Goal: Information Seeking & Learning: Learn about a topic

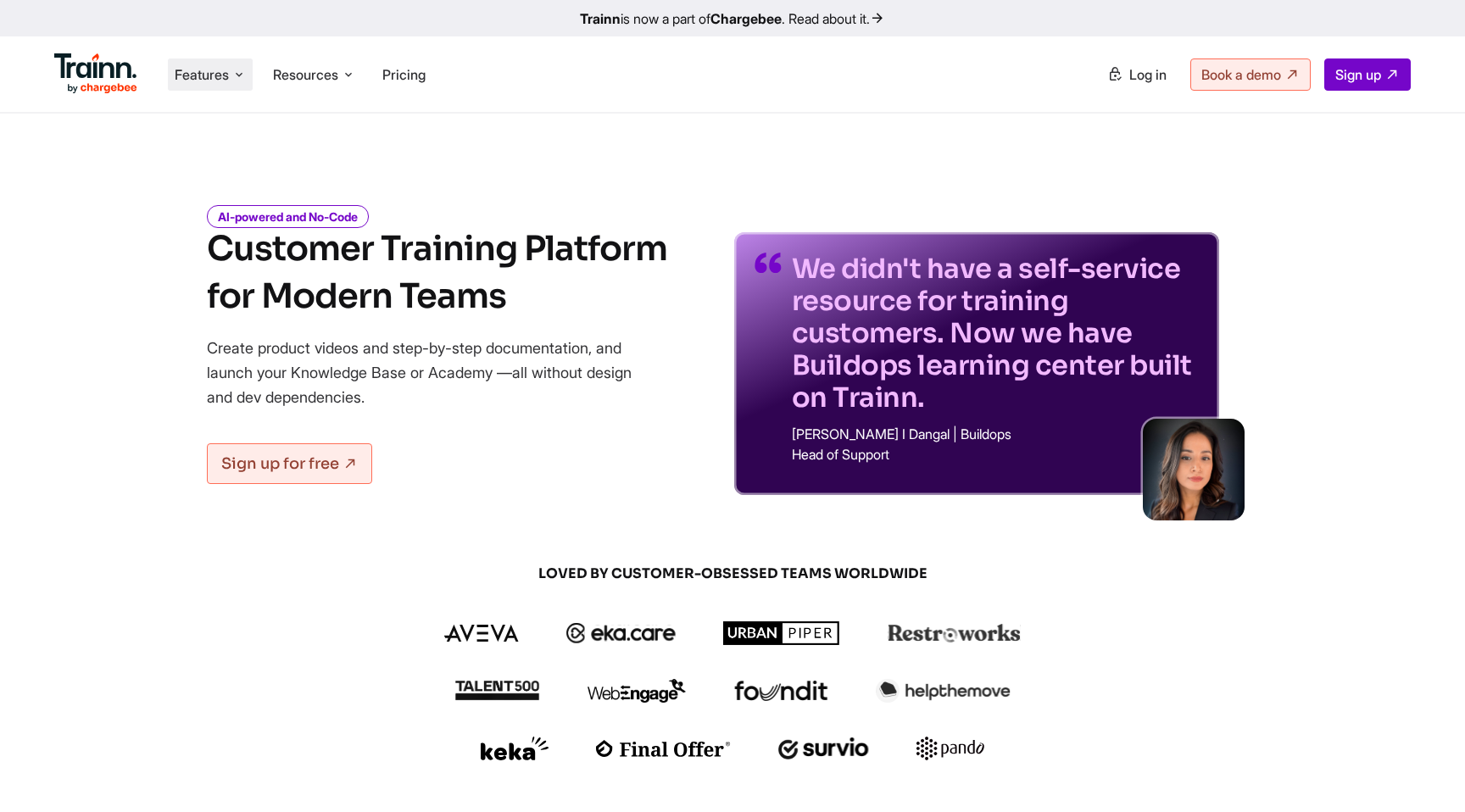
click at [238, 77] on icon at bounding box center [238, 74] width 13 height 17
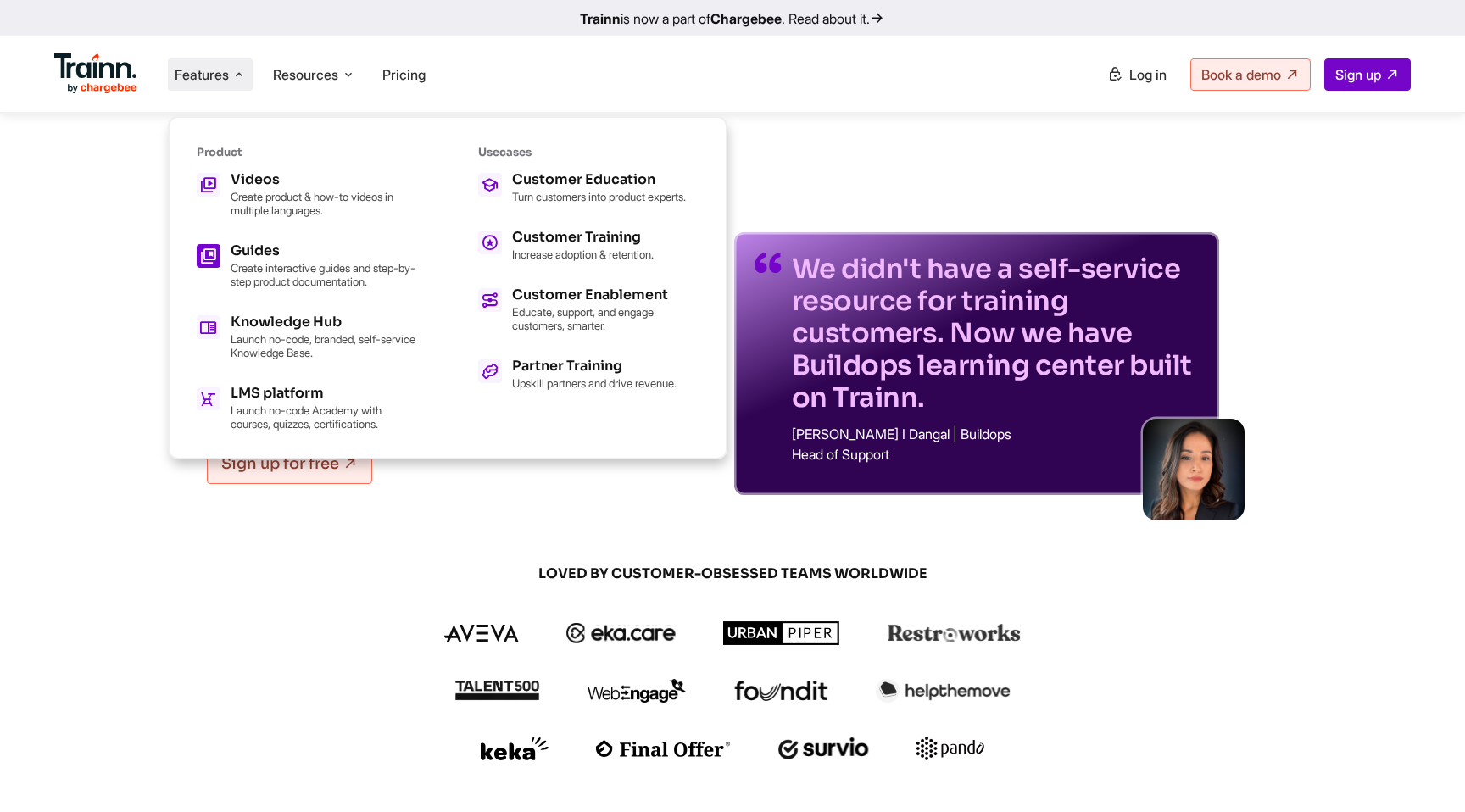
click at [256, 254] on h5 "Guides" at bounding box center [324, 250] width 187 height 13
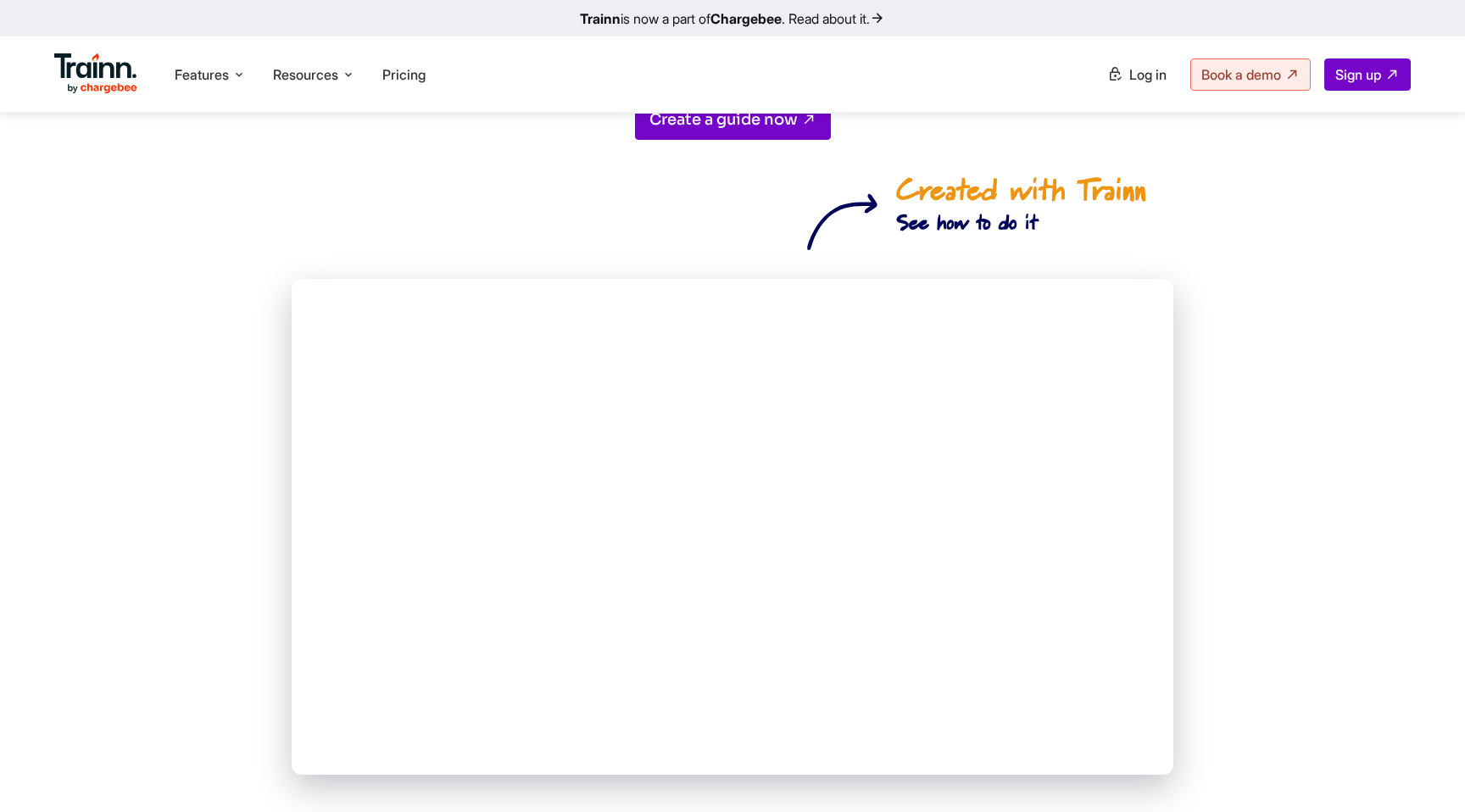
scroll to position [57, 0]
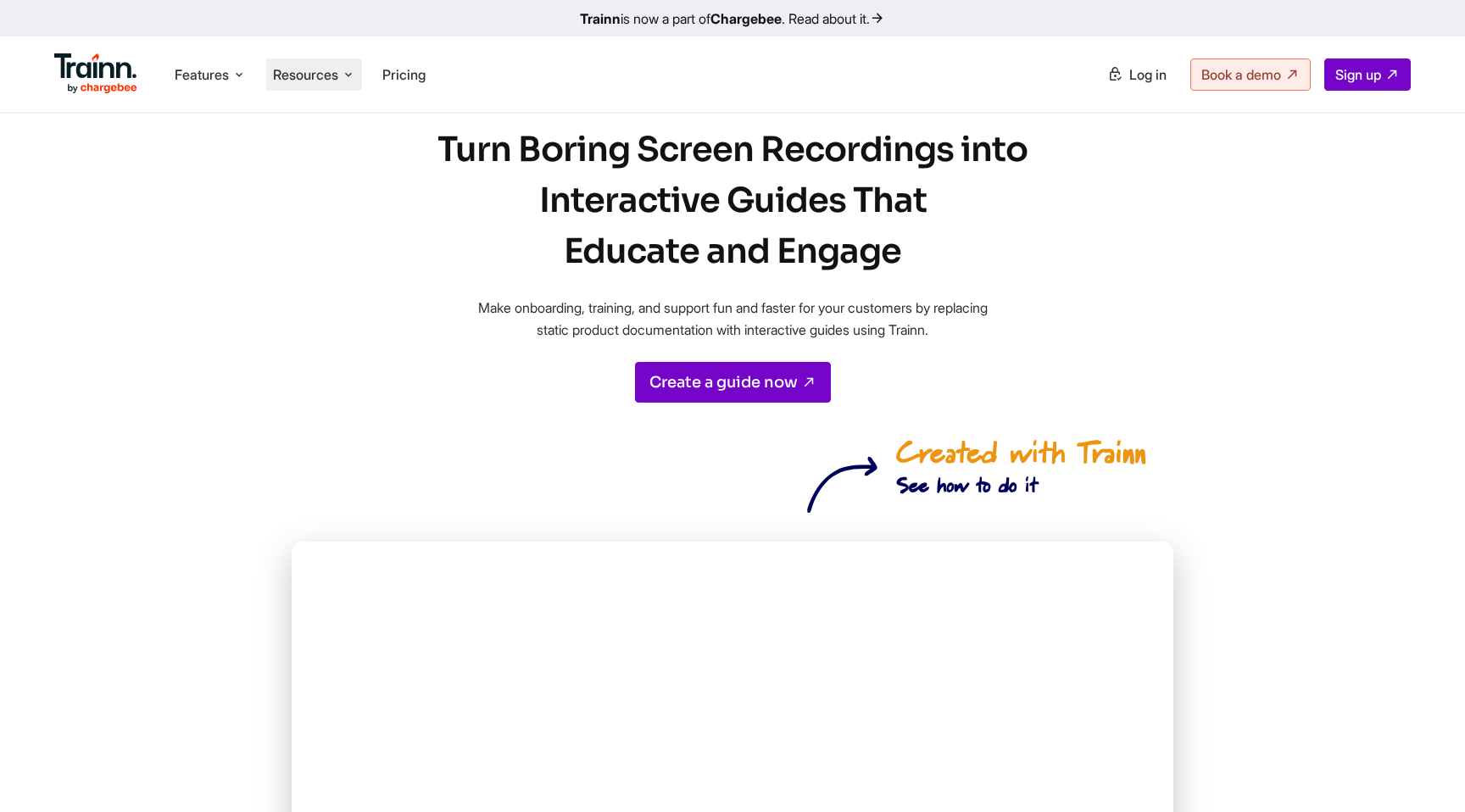
click at [337, 81] on span "Resources" at bounding box center [305, 74] width 65 height 18
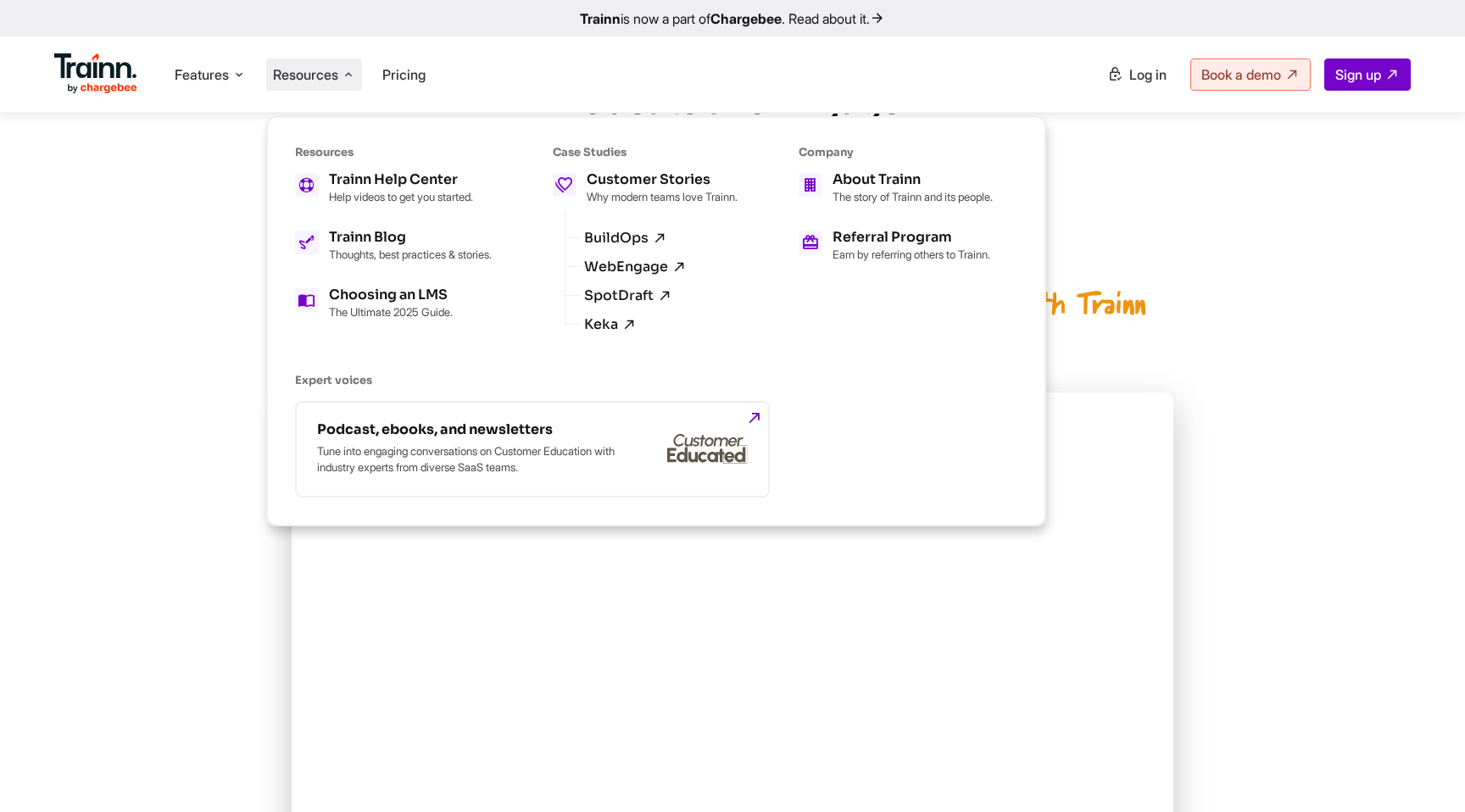
scroll to position [201, 0]
click at [370, 257] on p "Thoughts, best practices & stories." at bounding box center [410, 253] width 163 height 13
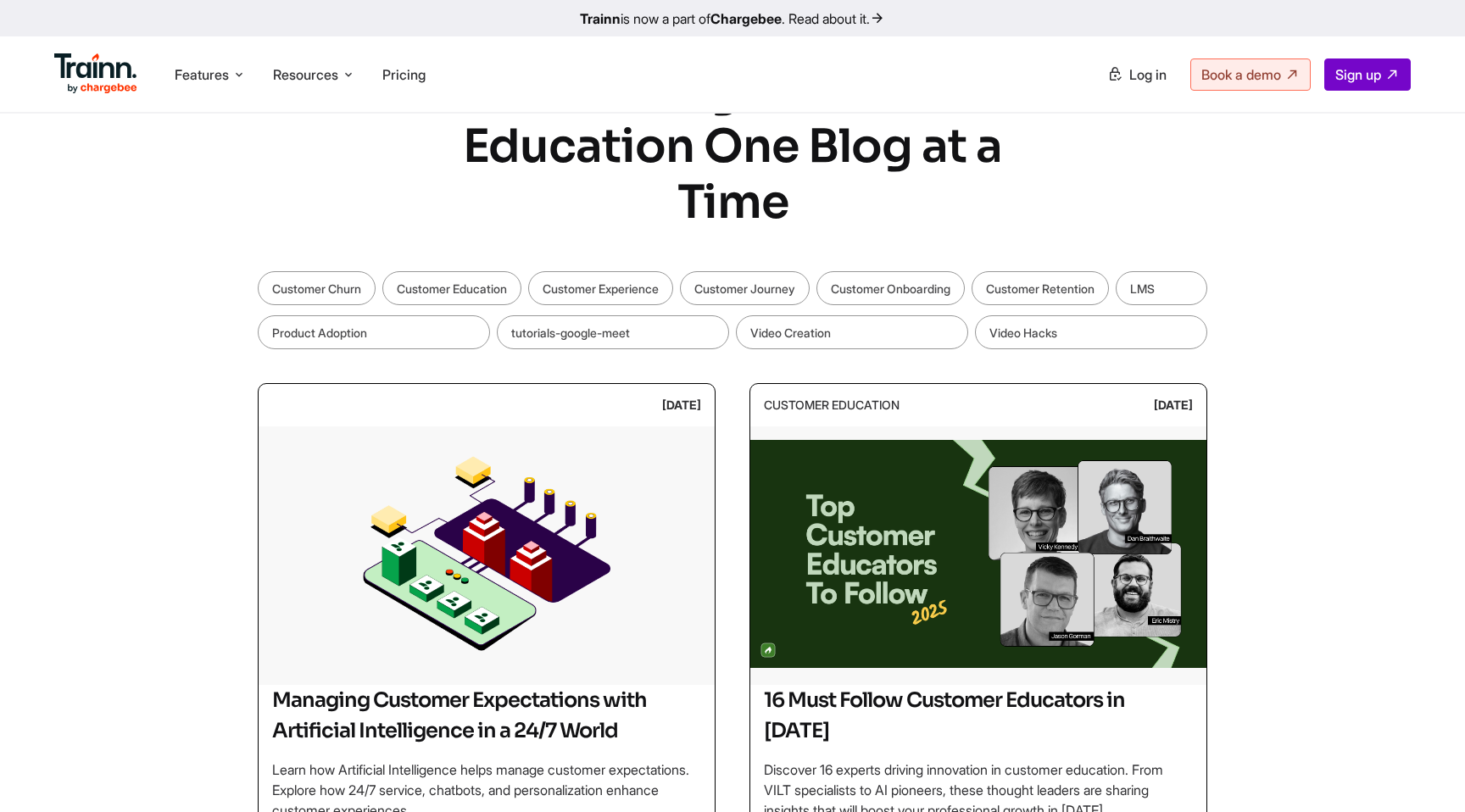
scroll to position [99, 0]
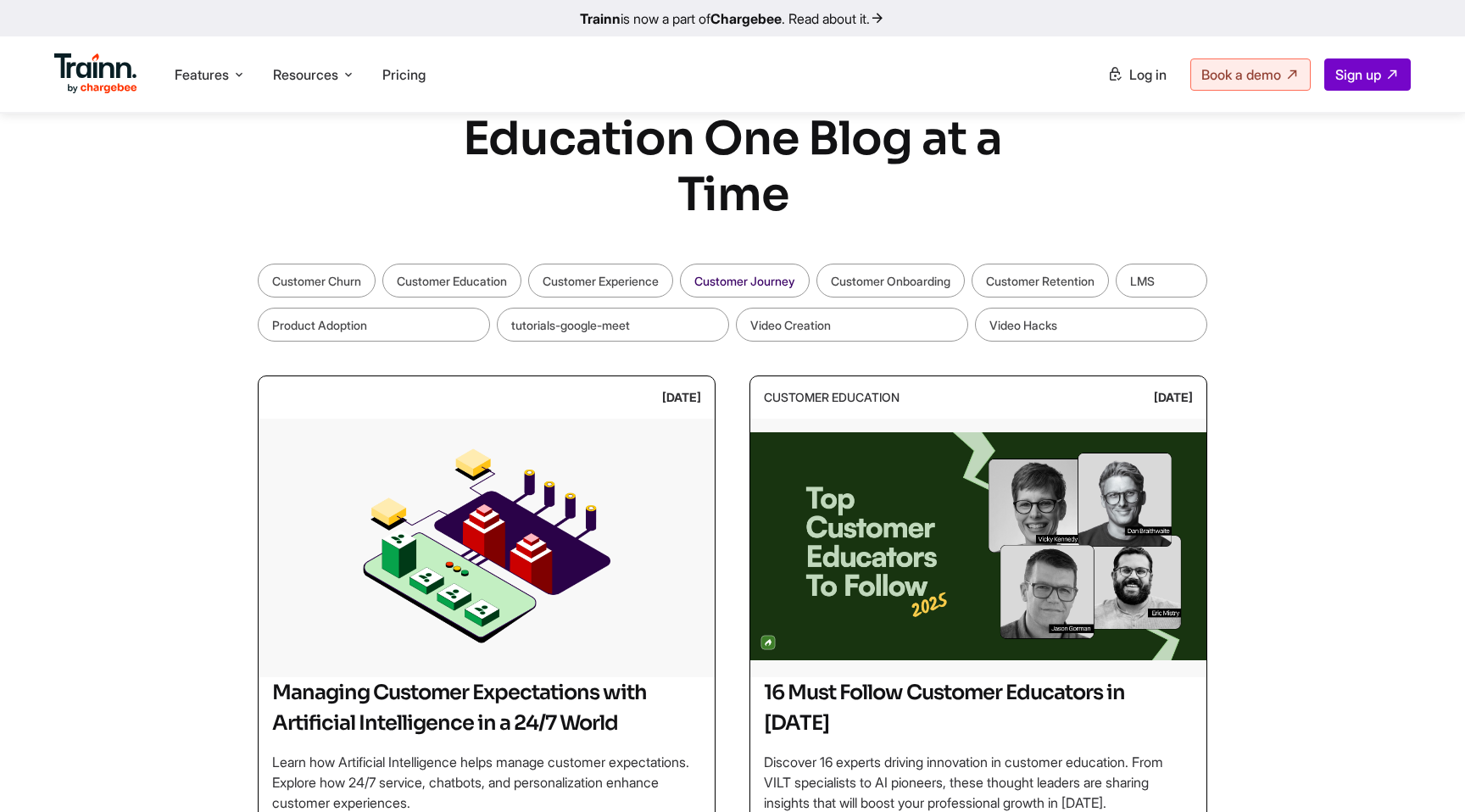
click at [745, 275] on link "Customer Journey" at bounding box center [744, 281] width 129 height 34
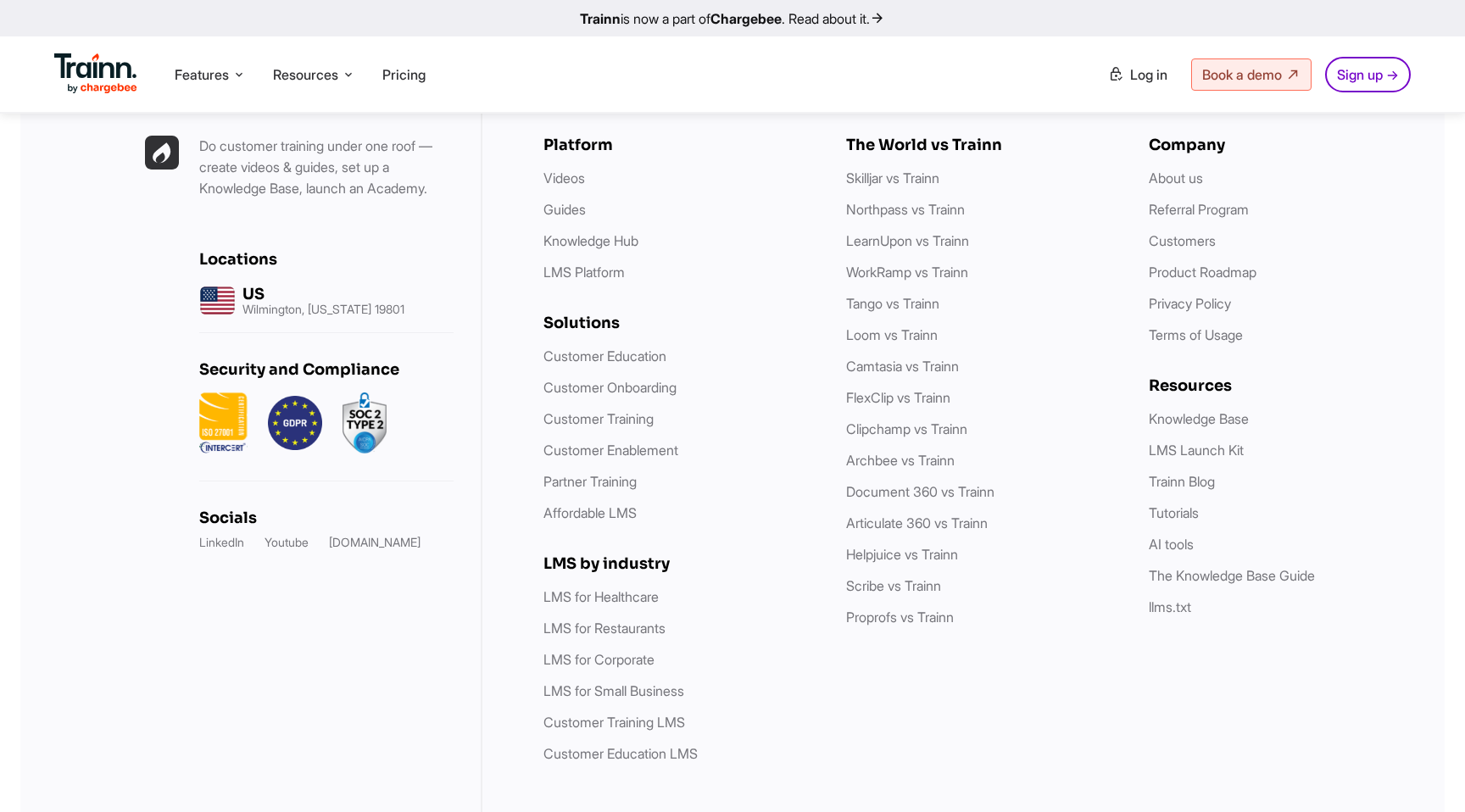
scroll to position [1174, 0]
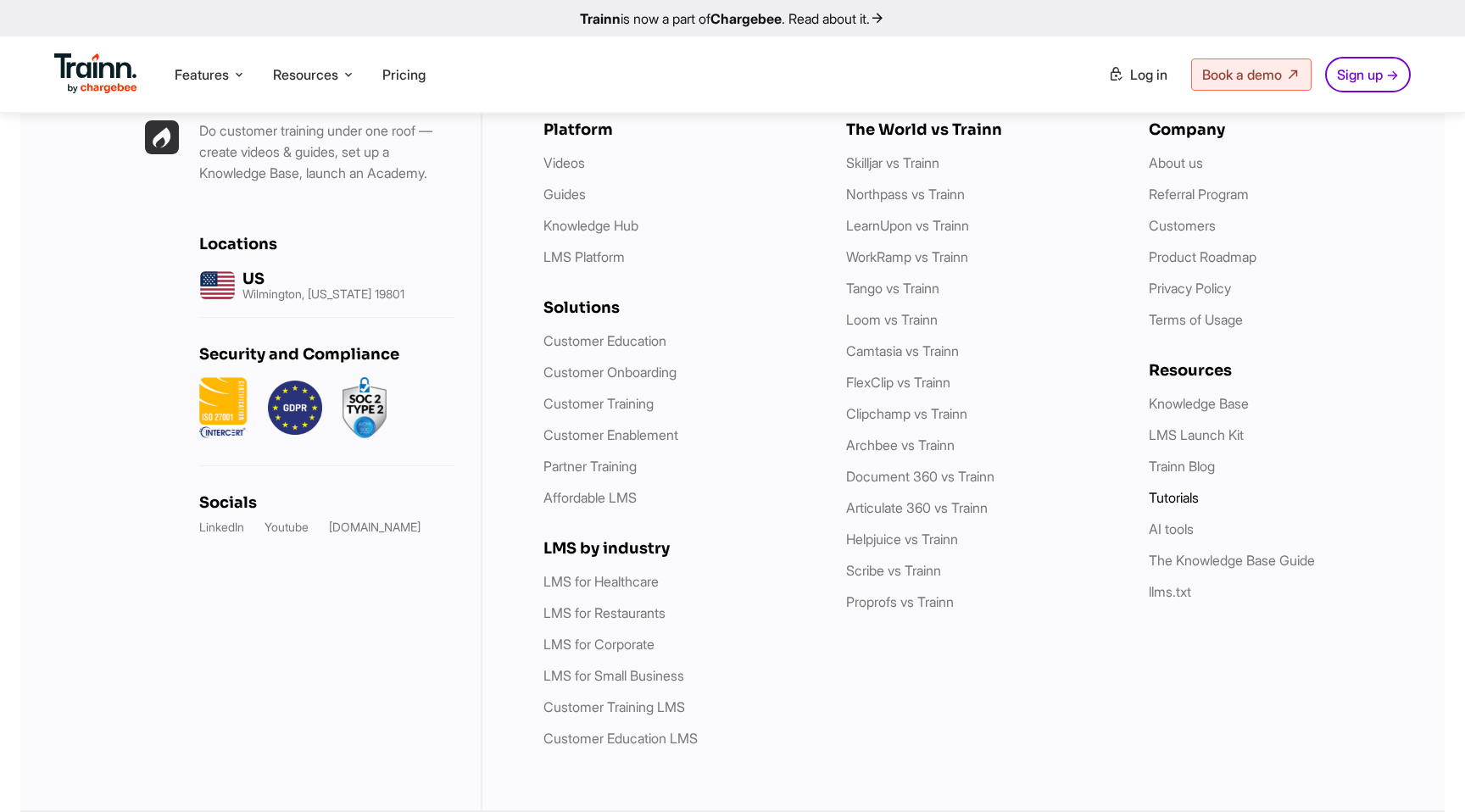
click at [1176, 497] on link "Tutorials" at bounding box center [1173, 497] width 50 height 17
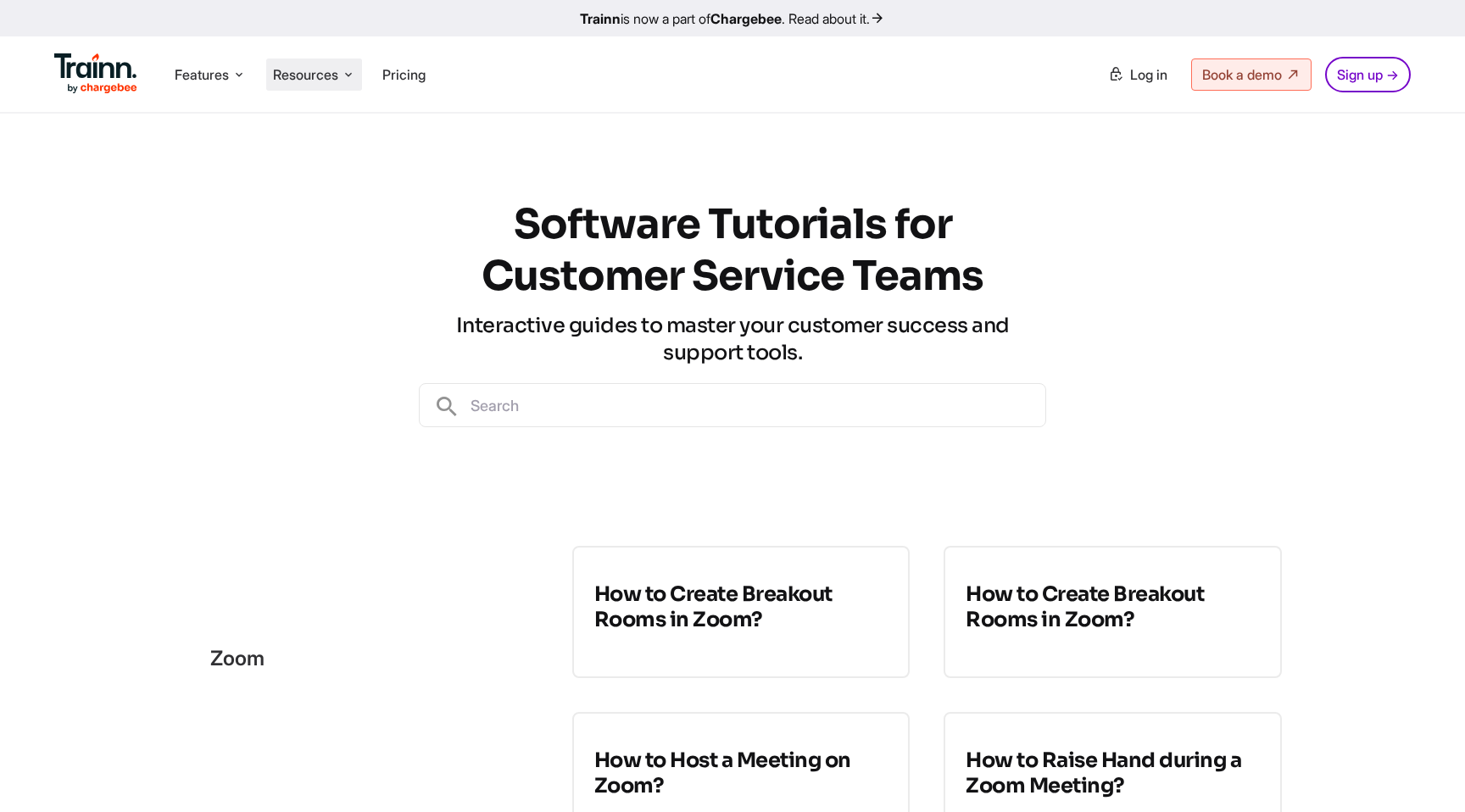
click at [310, 74] on span "Resources" at bounding box center [305, 74] width 65 height 18
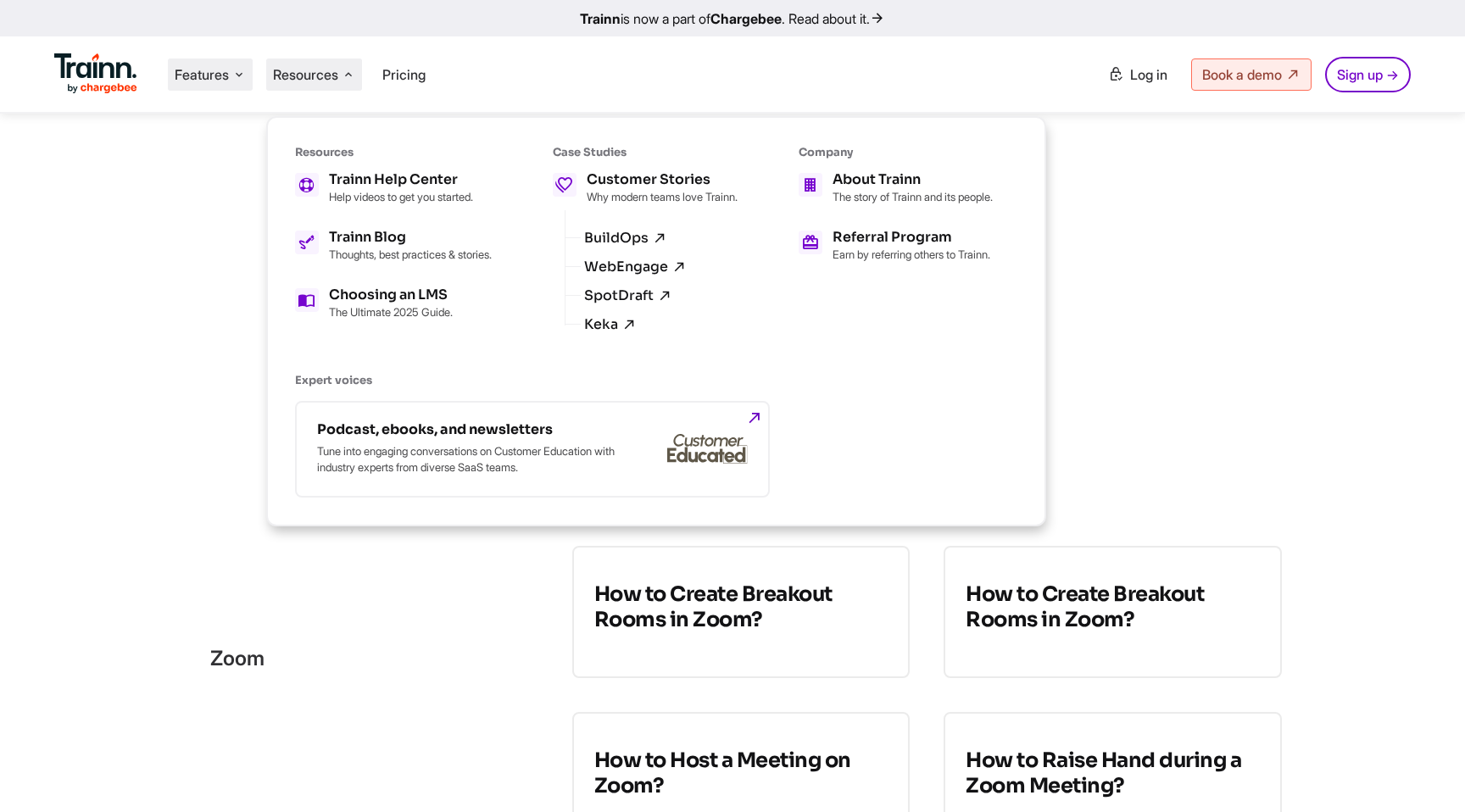
click at [188, 77] on span "Features" at bounding box center [201, 74] width 55 height 18
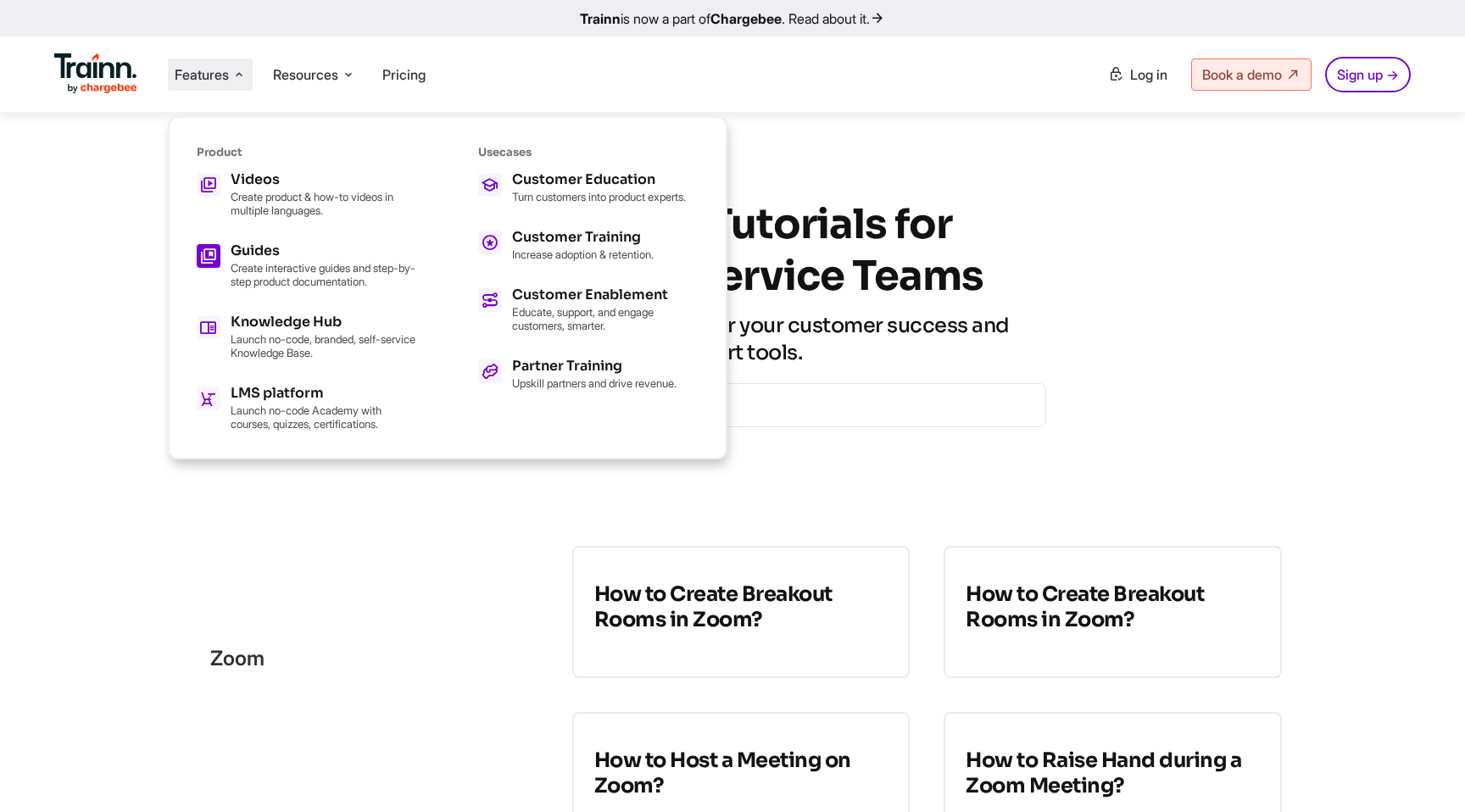
click at [264, 245] on h5 "Guides" at bounding box center [324, 250] width 187 height 13
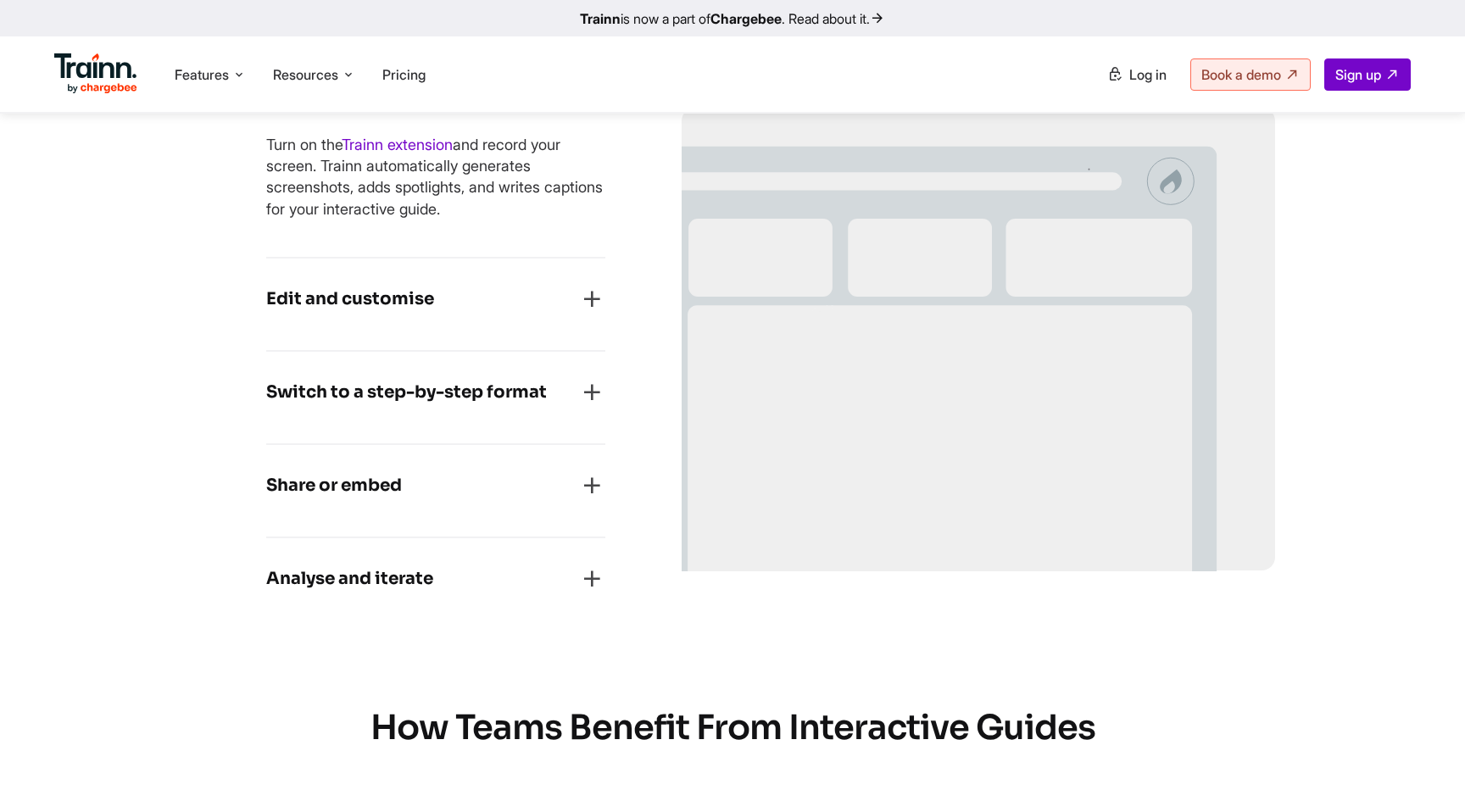
scroll to position [1493, 0]
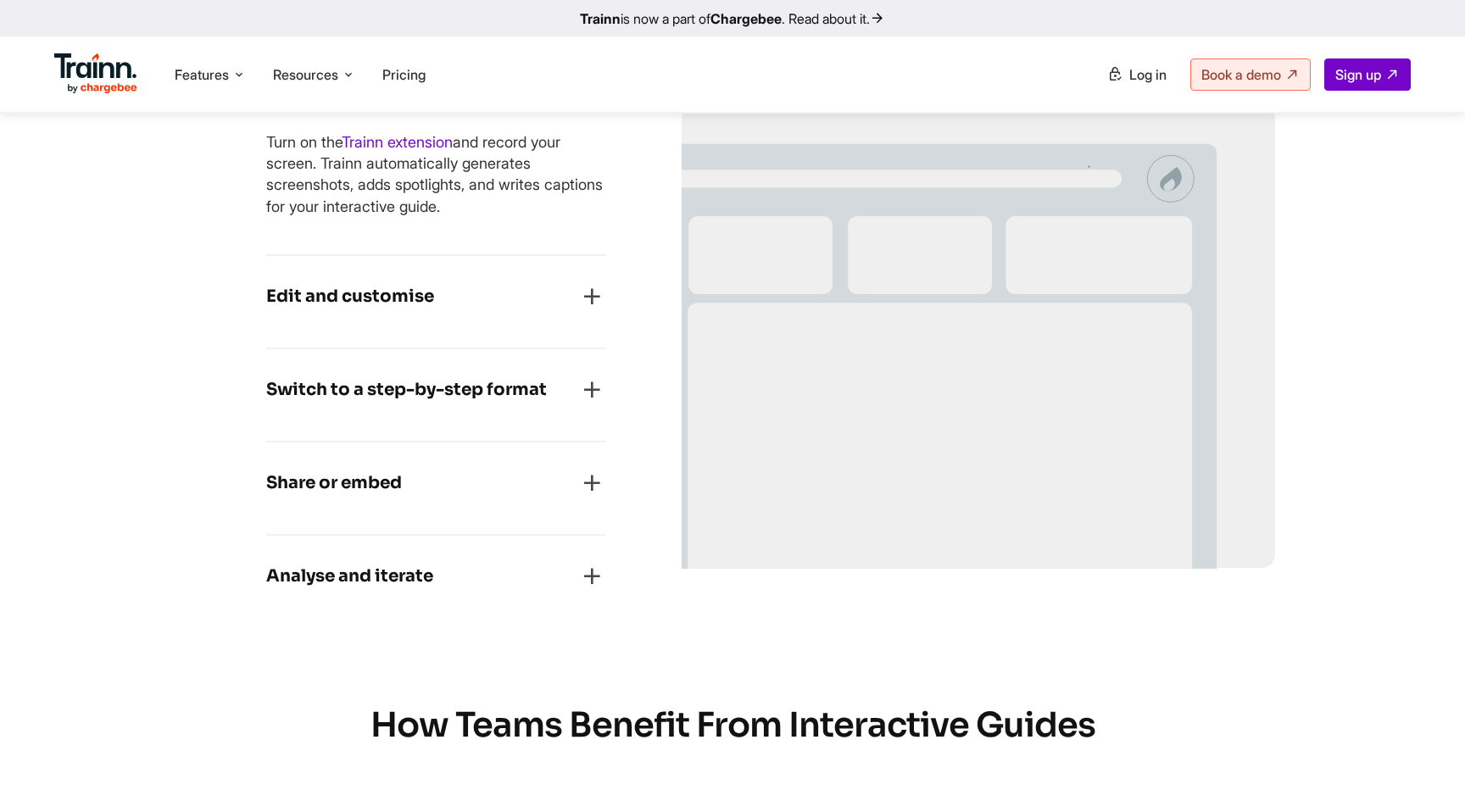
click at [471, 302] on div "Edit and customise" at bounding box center [435, 302] width 339 height 37
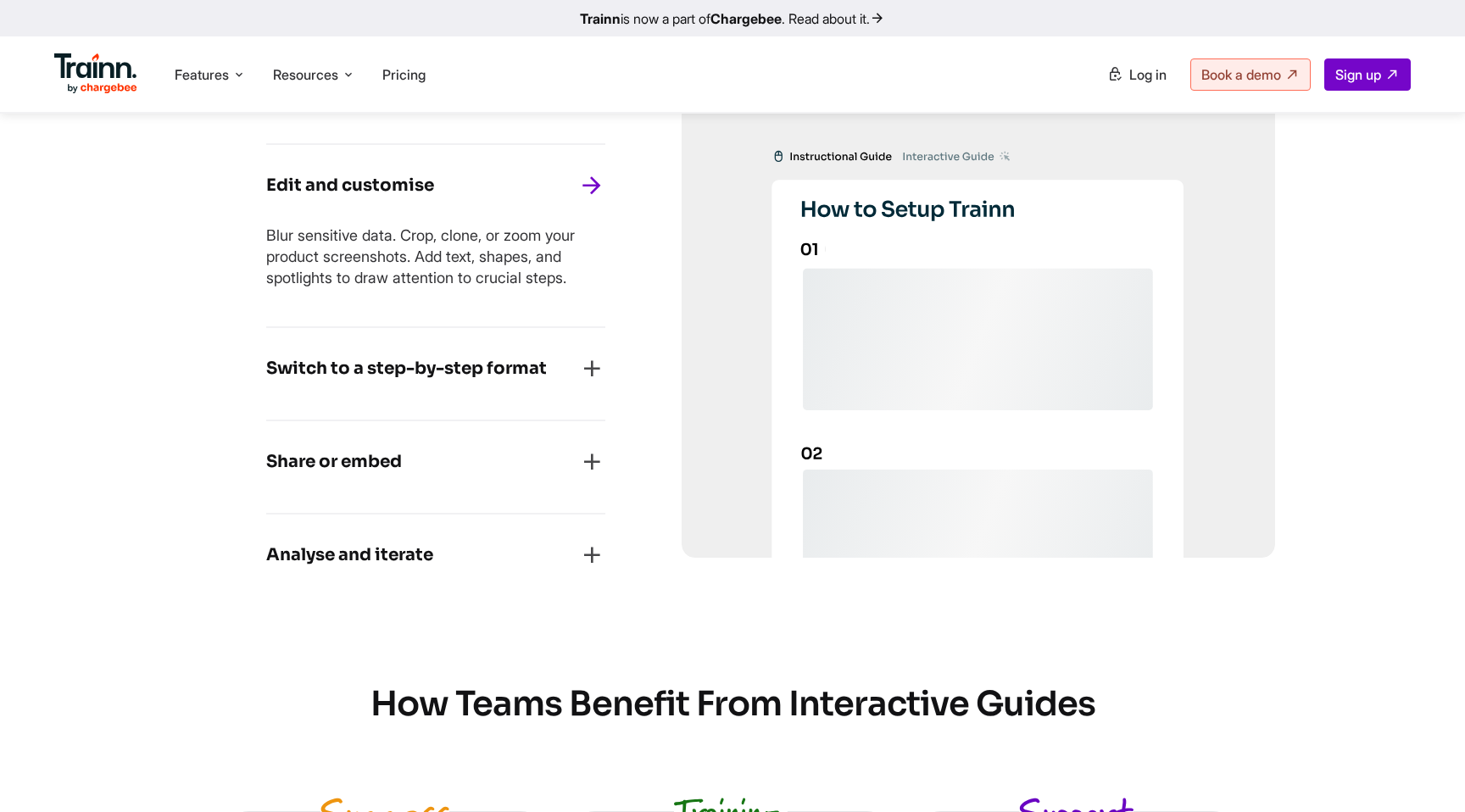
click at [438, 382] on h4 "Switch to a step-by-step format" at bounding box center [406, 369] width 281 height 27
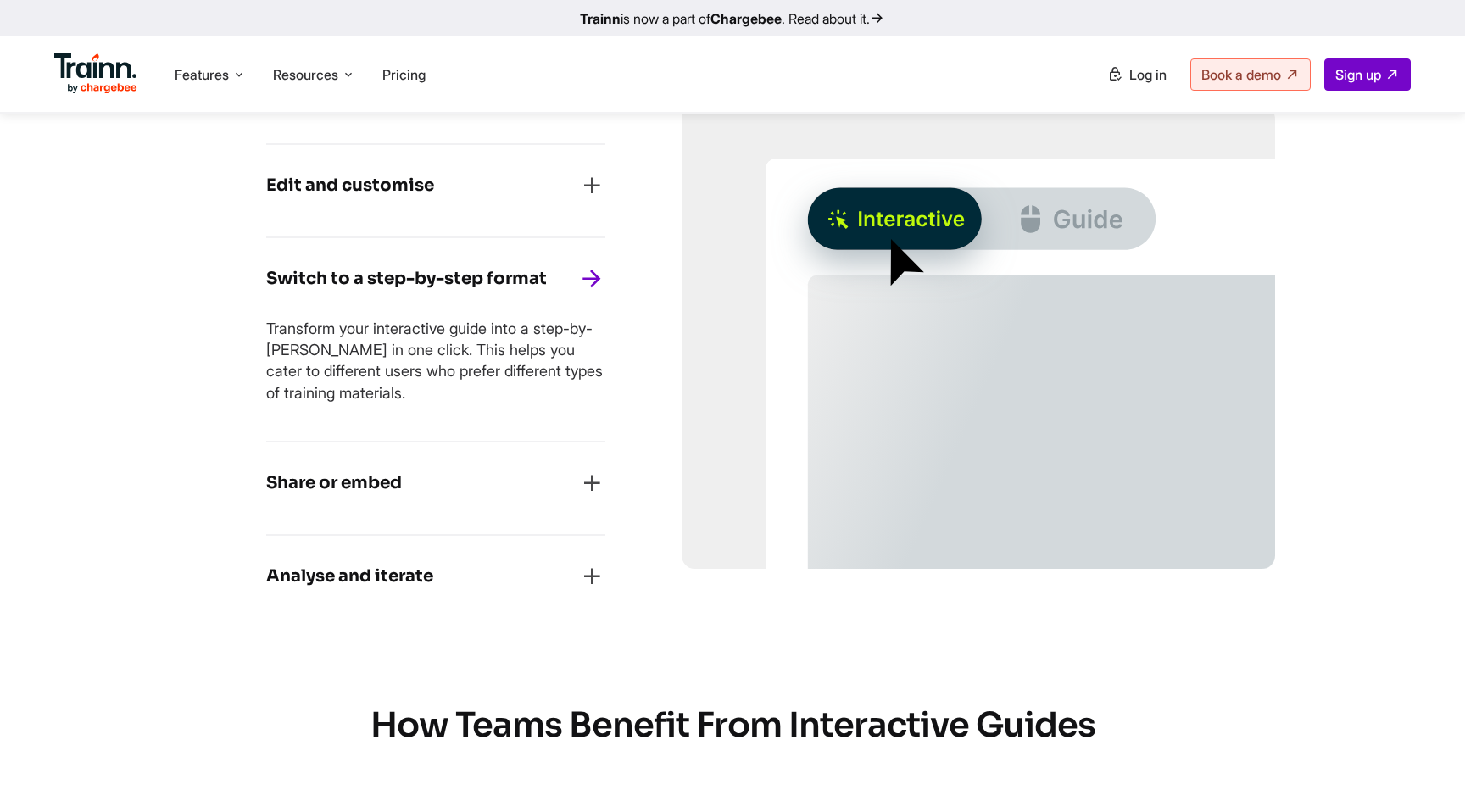
click at [484, 207] on div "Edit and customise" at bounding box center [435, 191] width 339 height 37
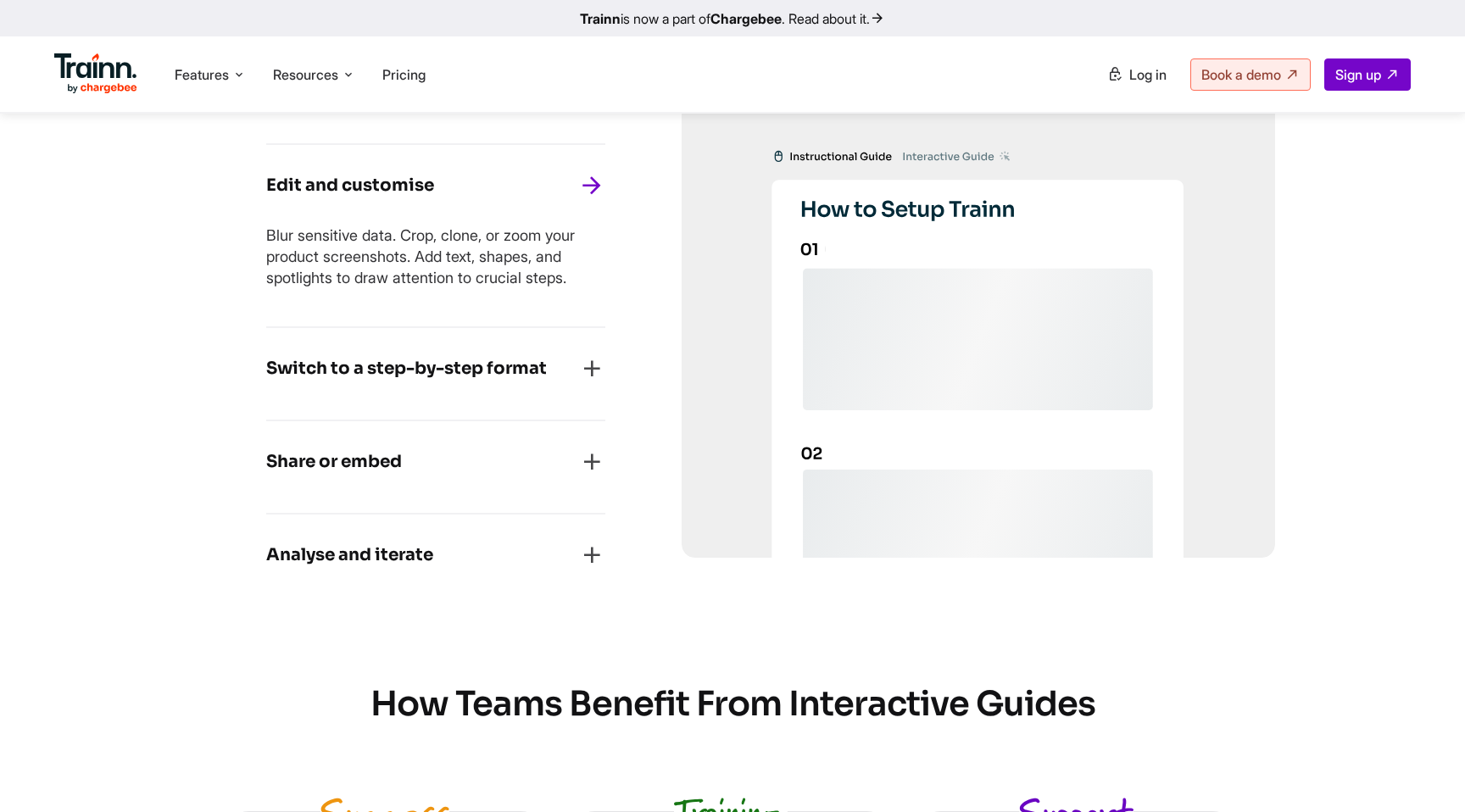
click at [443, 459] on div "Share or embed" at bounding box center [435, 467] width 339 height 37
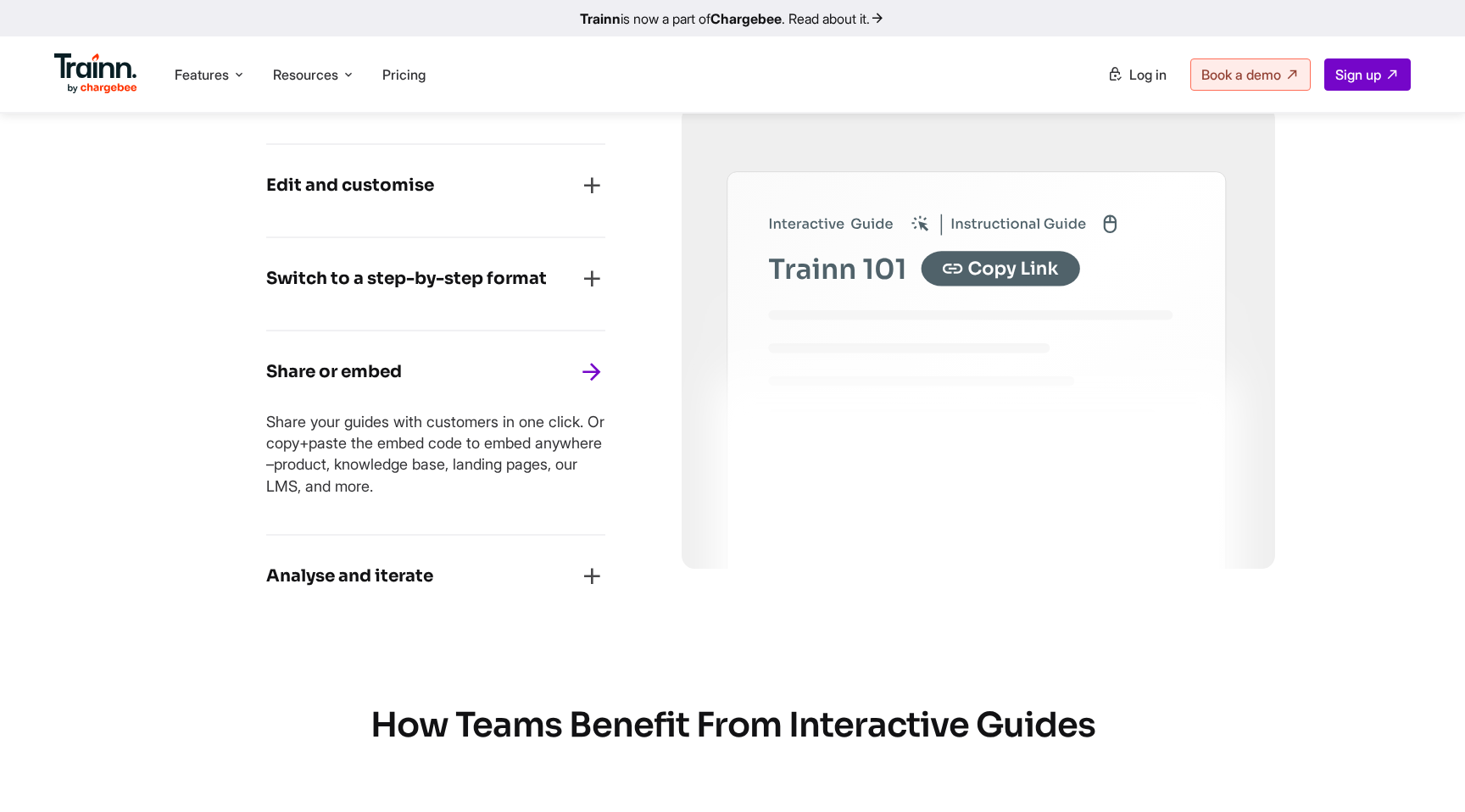
click at [366, 580] on h4 "Analyse and iterate" at bounding box center [349, 576] width 167 height 27
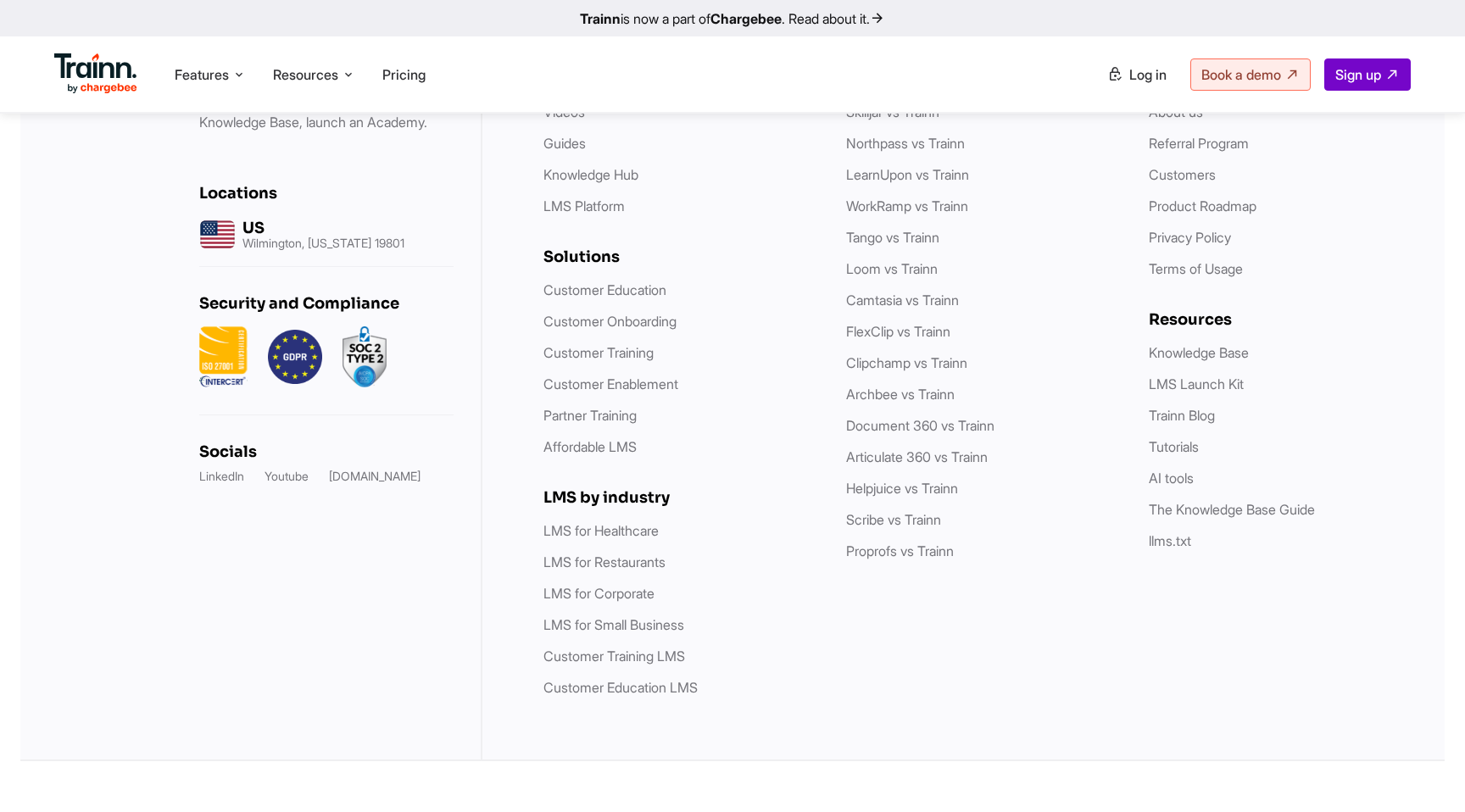
scroll to position [5256, 0]
click at [221, 65] on span "Features" at bounding box center [201, 74] width 55 height 18
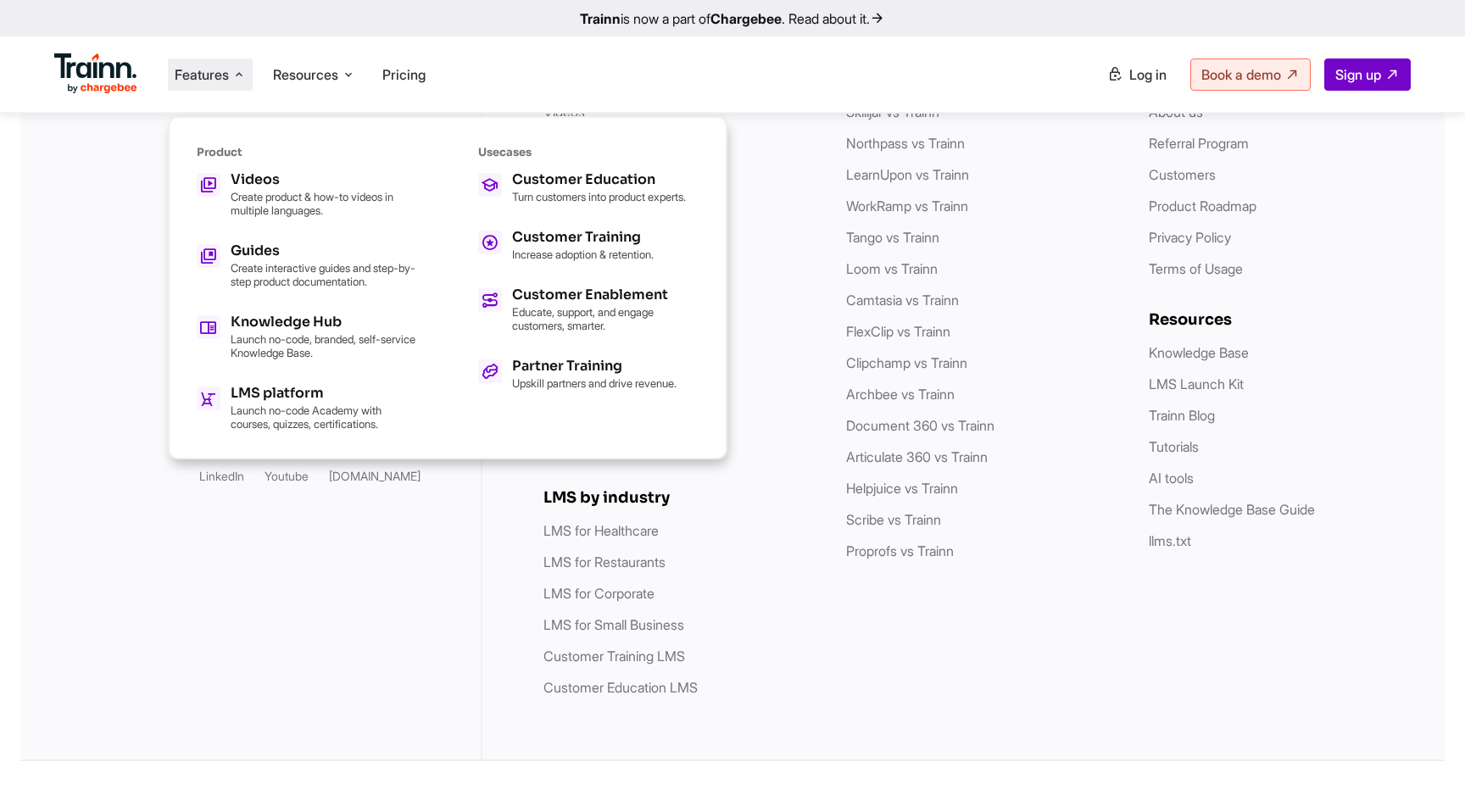
click at [250, 233] on ul "Videos Create product & how-to videos in multiple languages. Guides Create inte…" at bounding box center [306, 302] width 220 height 258
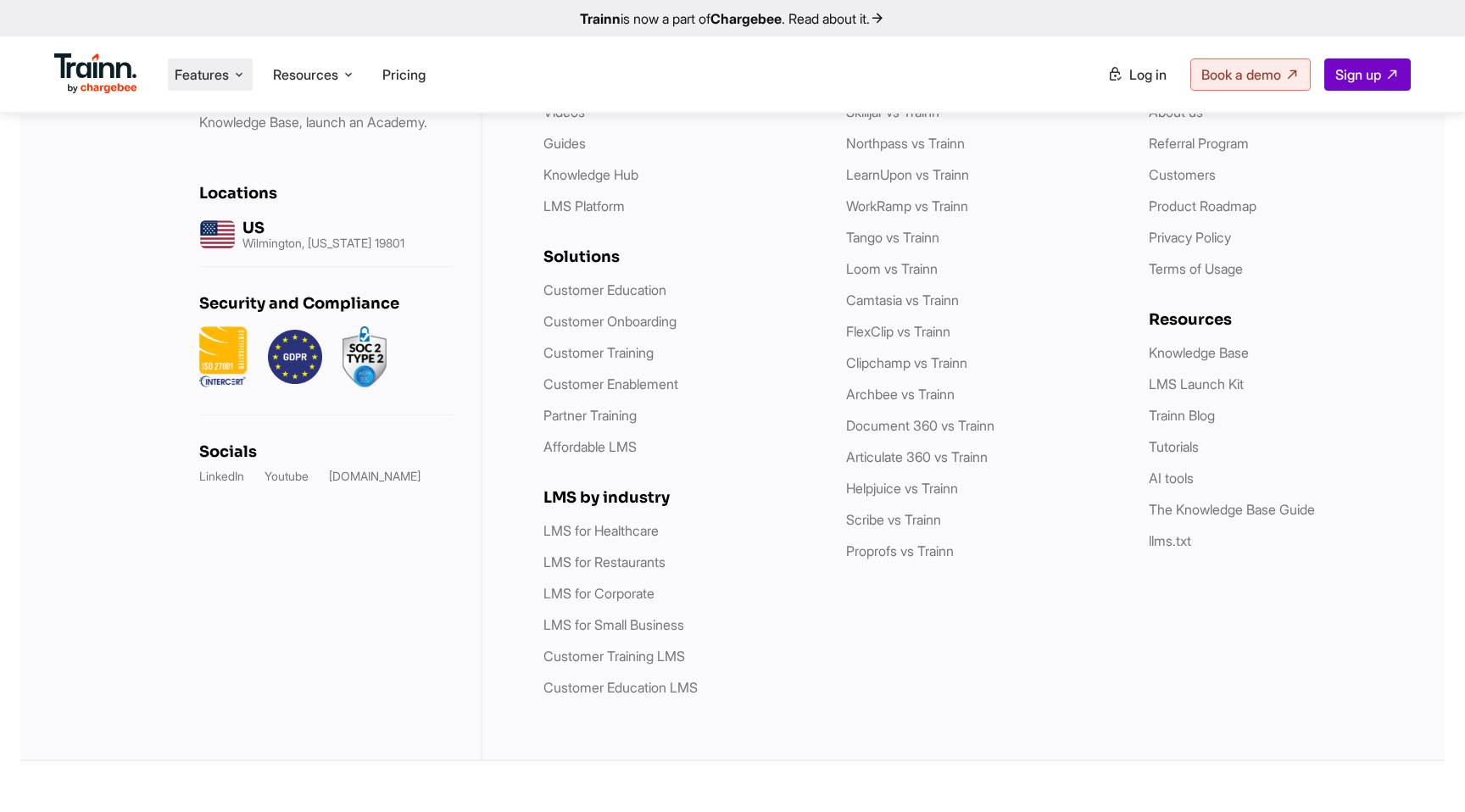
click at [232, 75] on li "Features Product Videos Create product & how-to videos in multiple languages. G…" at bounding box center [210, 74] width 84 height 33
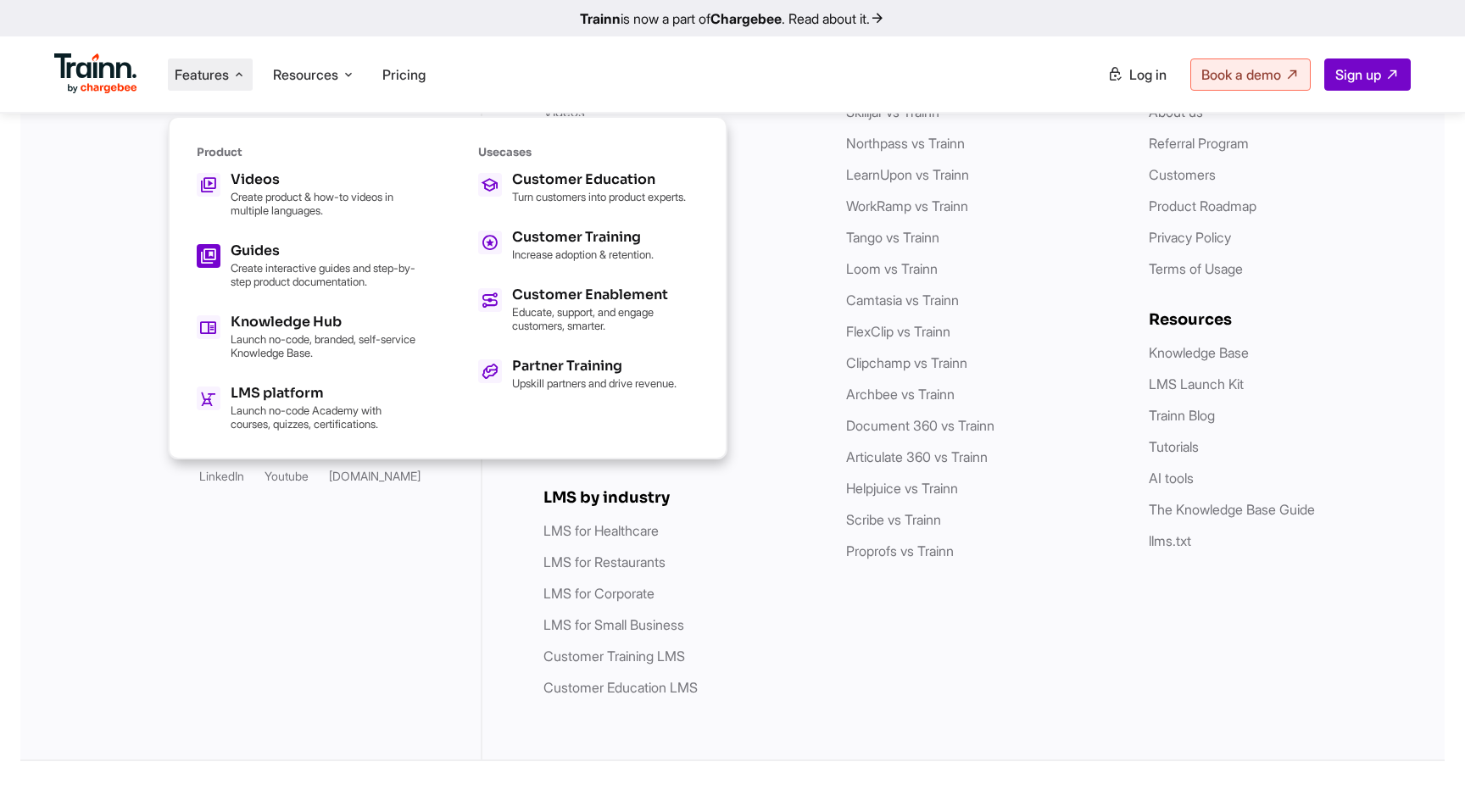
click at [231, 250] on h5 "Guides" at bounding box center [324, 250] width 187 height 13
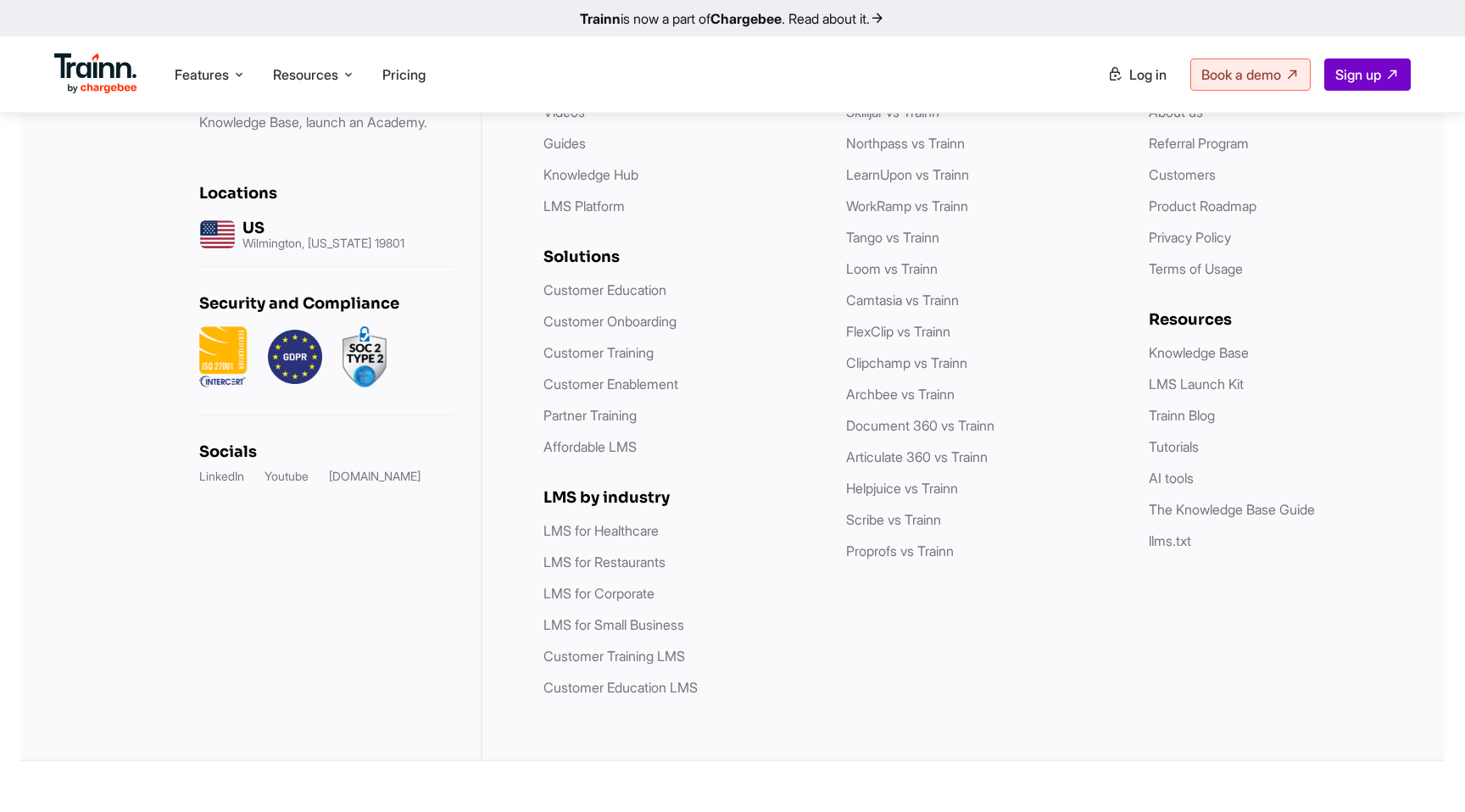
click at [116, 61] on img at bounding box center [96, 74] width 83 height 40
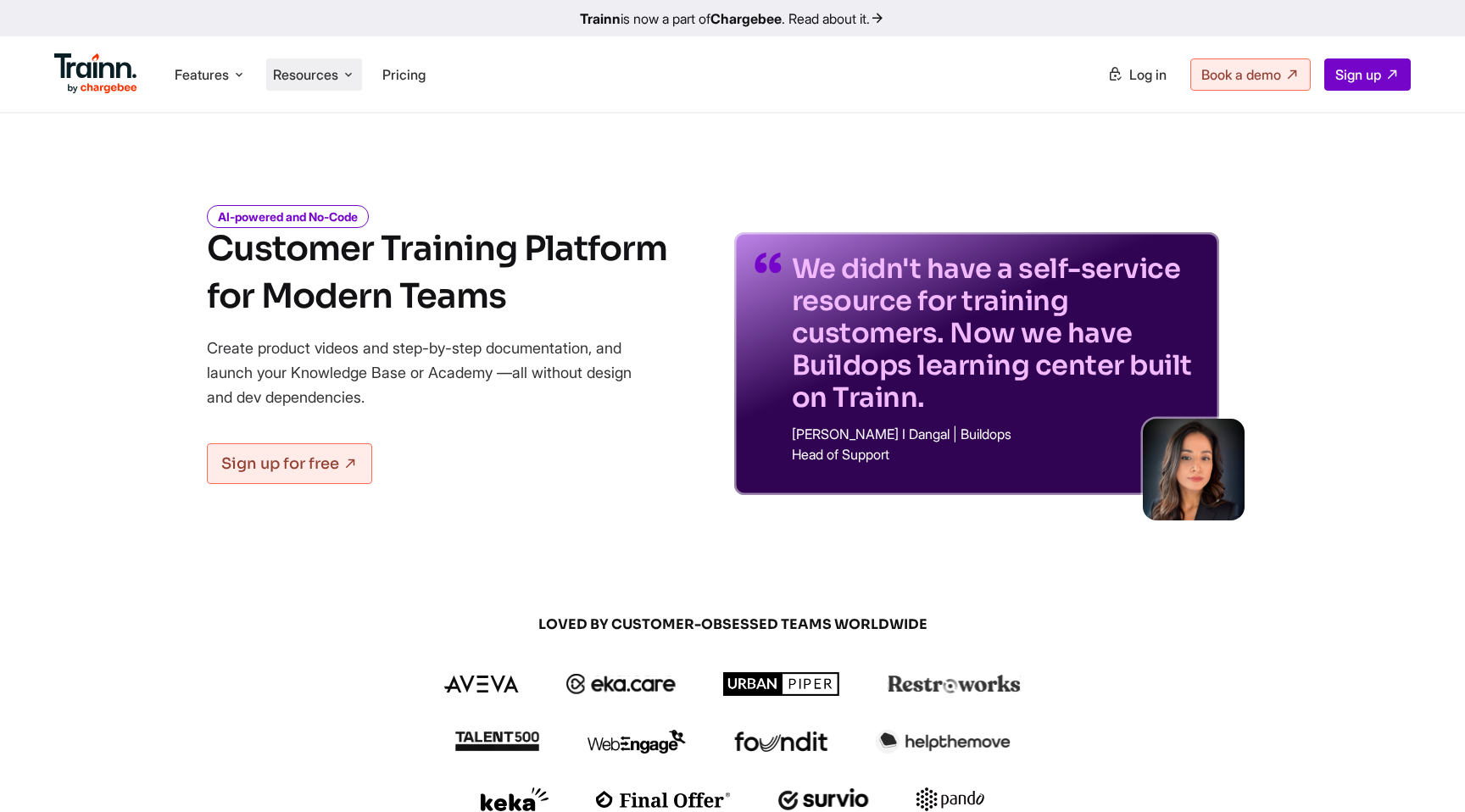
click at [360, 79] on li "Resources Resources Trainn Help Center Help videos to get you started. Trainn B…" at bounding box center [313, 74] width 96 height 33
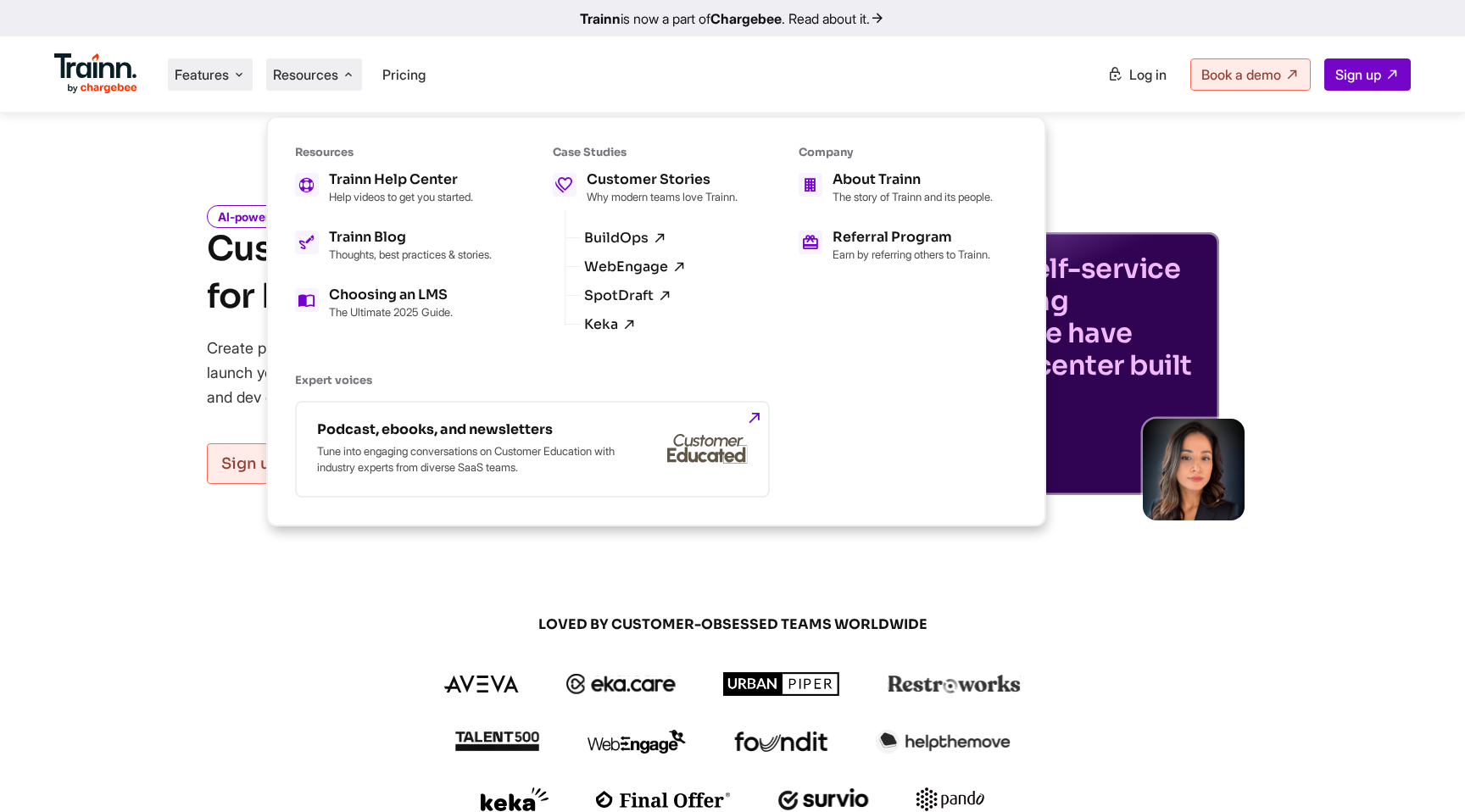
click at [231, 80] on li "Features Product Videos Create product & how-to videos in multiple languages. G…" at bounding box center [210, 74] width 84 height 33
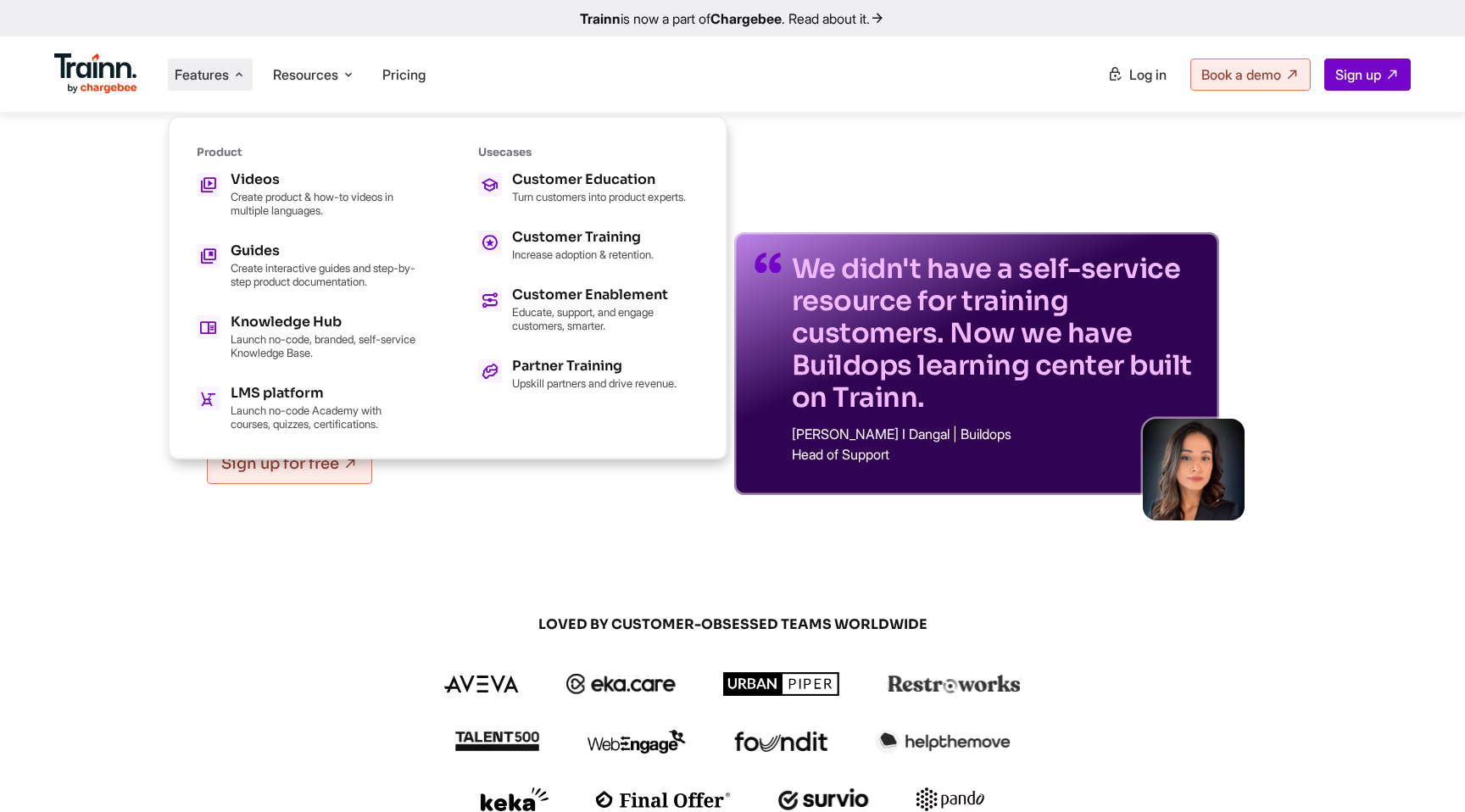
click at [245, 235] on ul "Videos Create product & how-to videos in multiple languages. Guides Create inte…" at bounding box center [306, 302] width 220 height 258
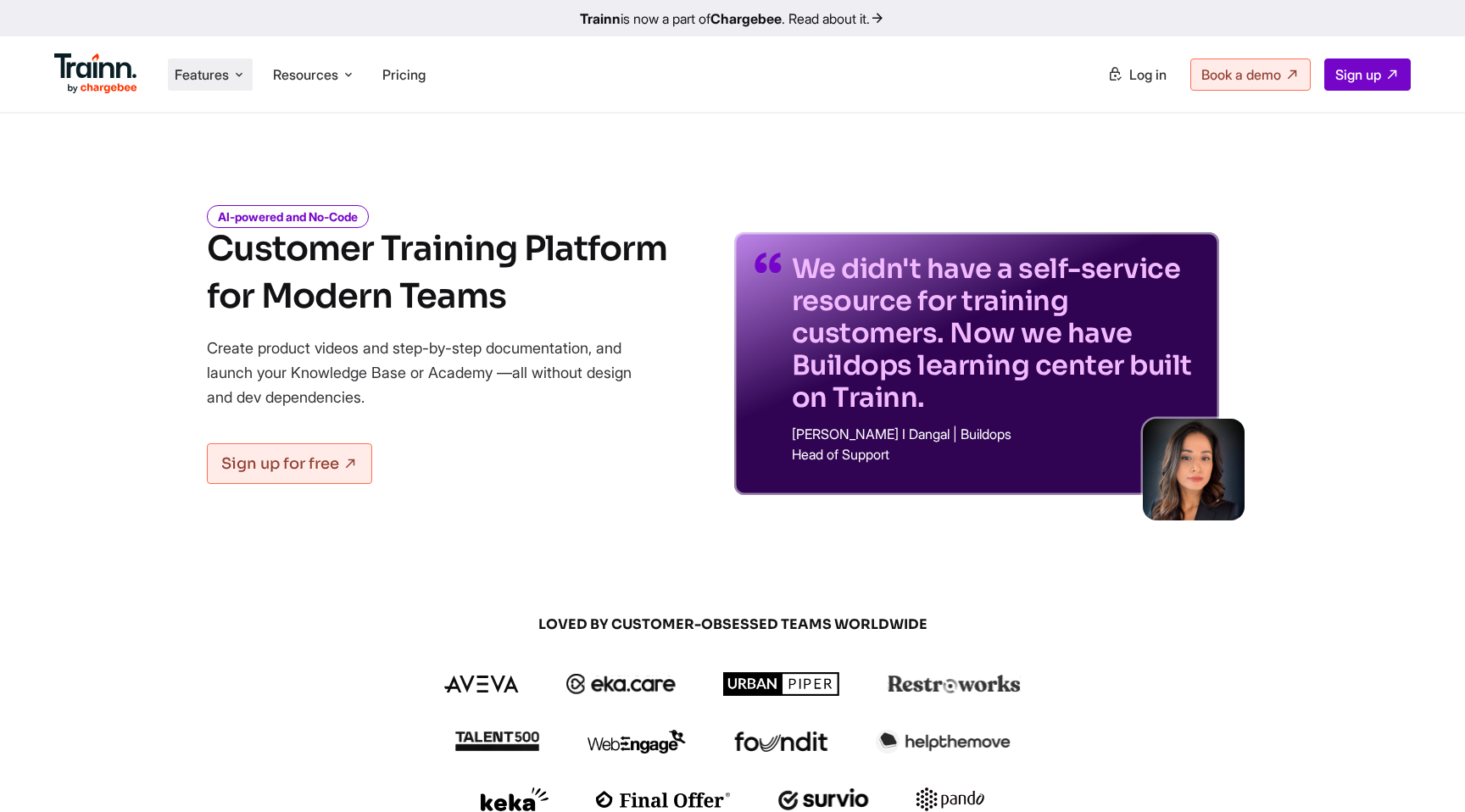
click at [228, 69] on span "Features" at bounding box center [201, 74] width 55 height 18
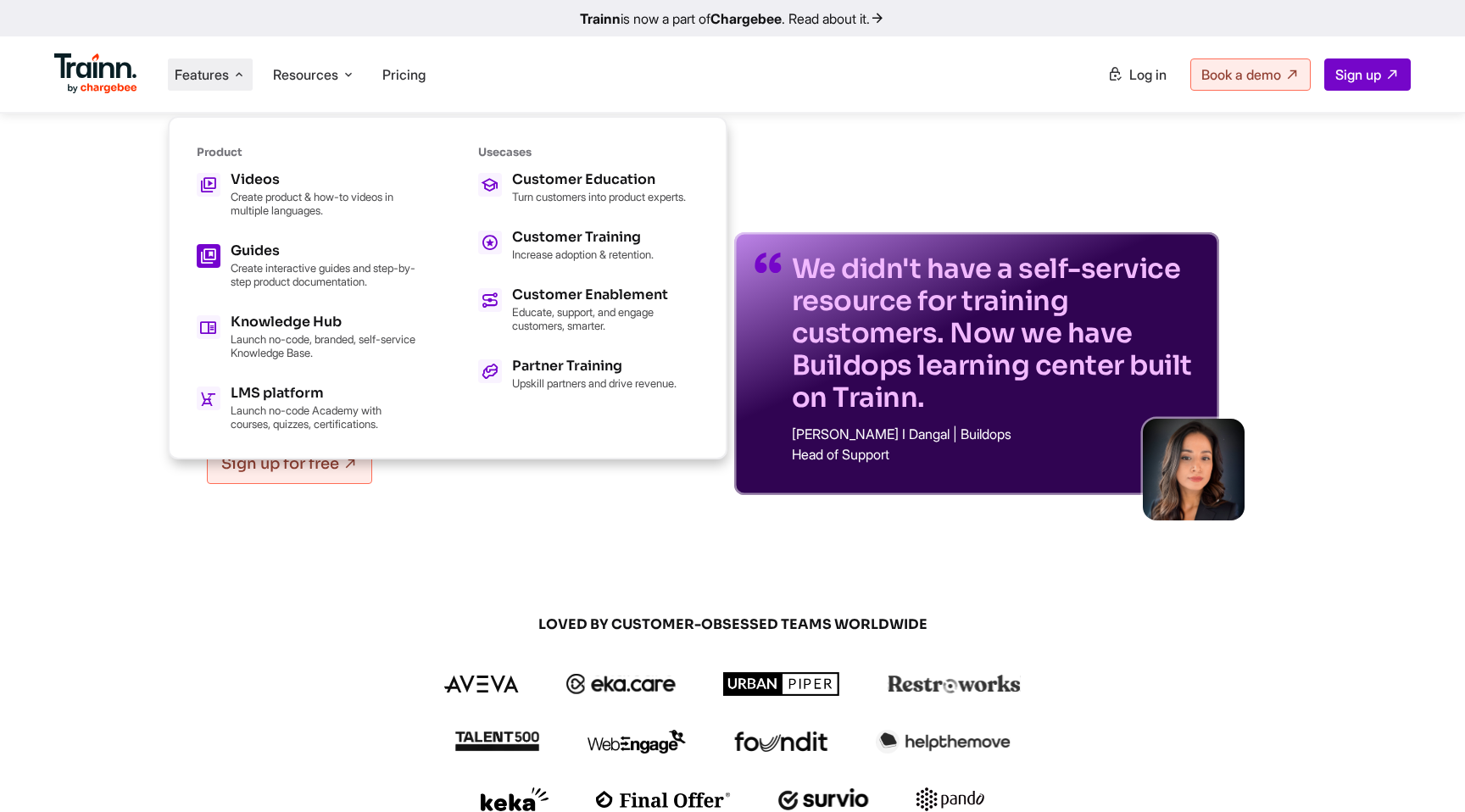
click at [223, 247] on link "Guides Create interactive guides and step-by-step product documentation." at bounding box center [306, 266] width 220 height 44
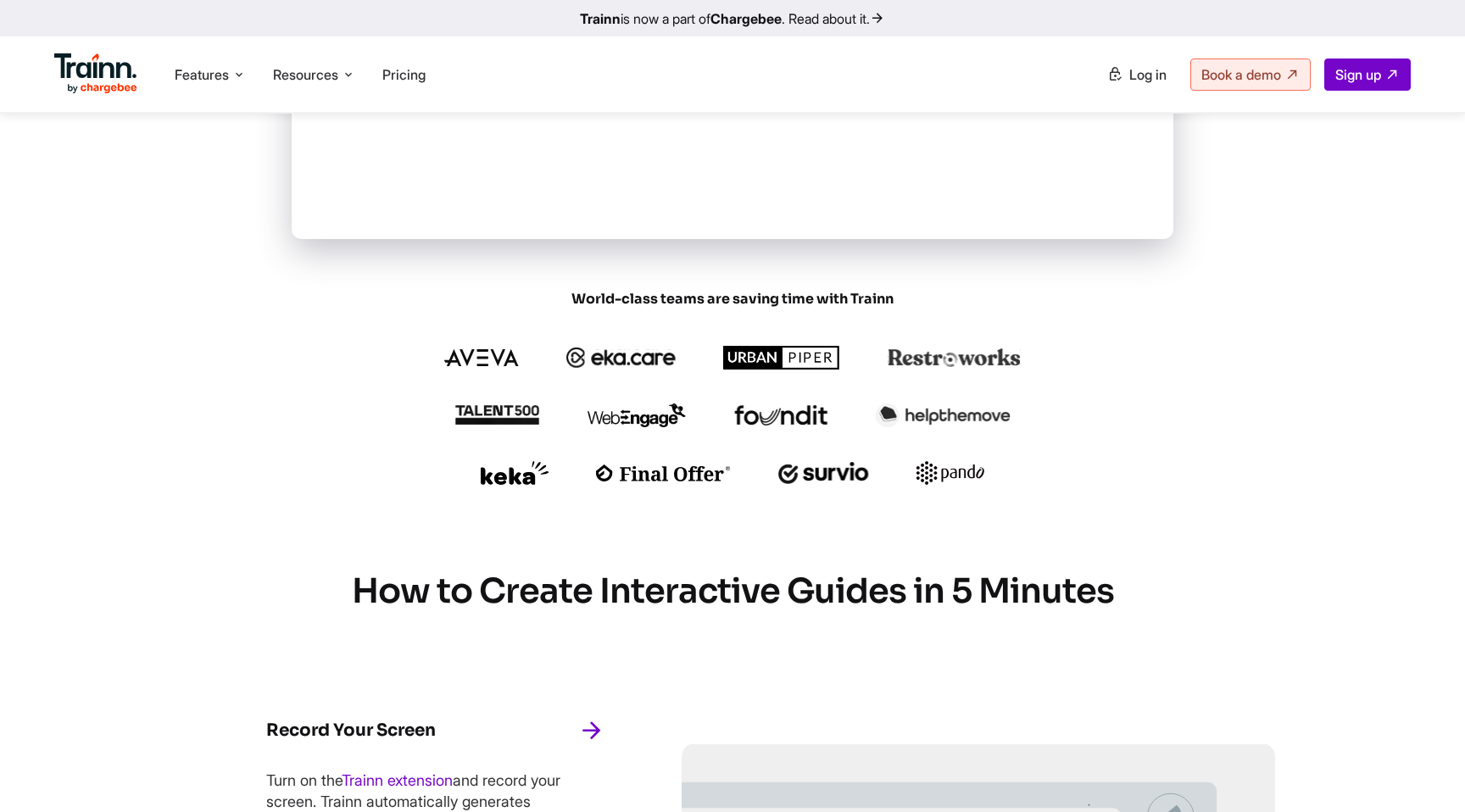
scroll to position [380, 0]
